Goal: Task Accomplishment & Management: Use online tool/utility

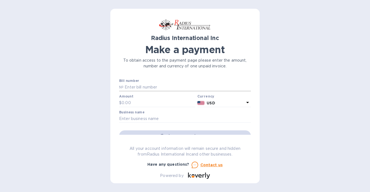
click at [151, 87] on input "text" at bounding box center [187, 87] width 127 height 8
type input "SAI00097409"
click at [139, 102] on input "text" at bounding box center [159, 103] width 74 height 8
type input "4,481.77"
click at [135, 117] on input "text" at bounding box center [185, 119] width 132 height 8
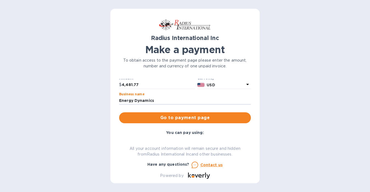
scroll to position [27, 0]
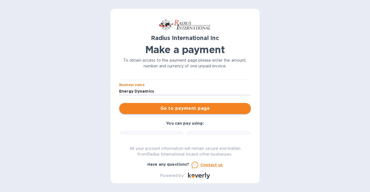
type input "Energy Dynamics"
click at [177, 106] on span "Go to payment page" at bounding box center [185, 108] width 123 height 7
